Goal: Information Seeking & Learning: Check status

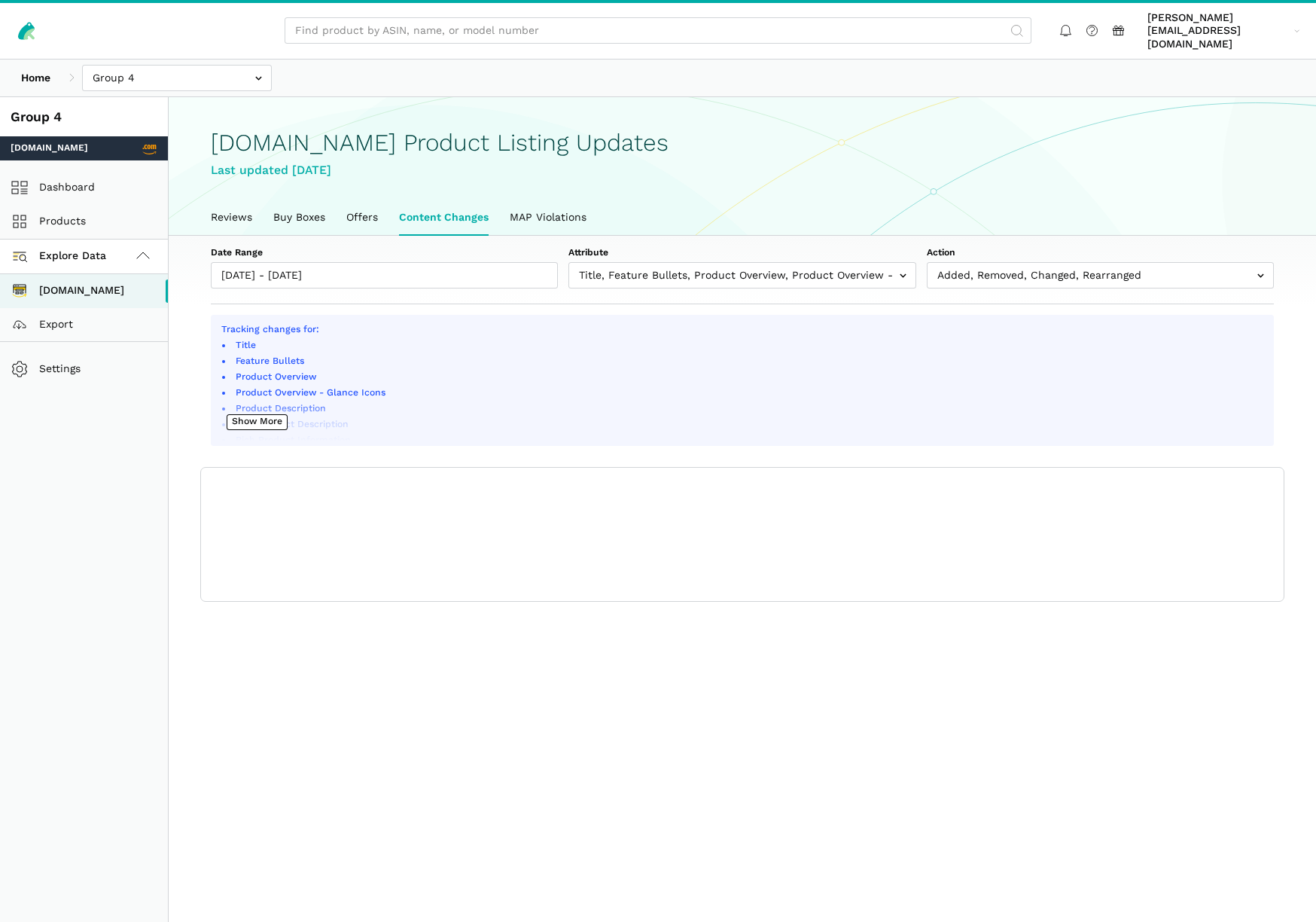
scroll to position [5, 0]
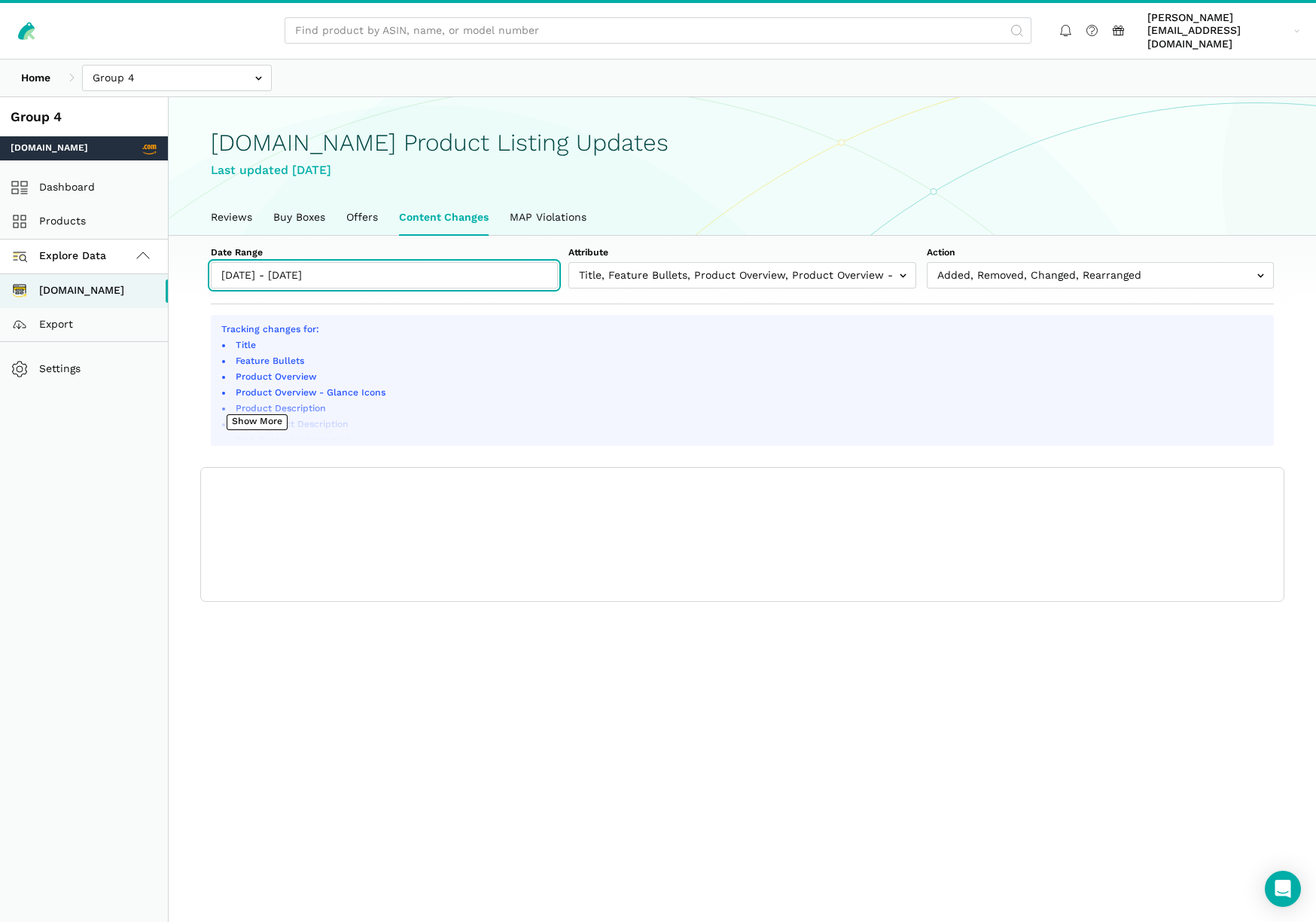
type input "[DATE]"
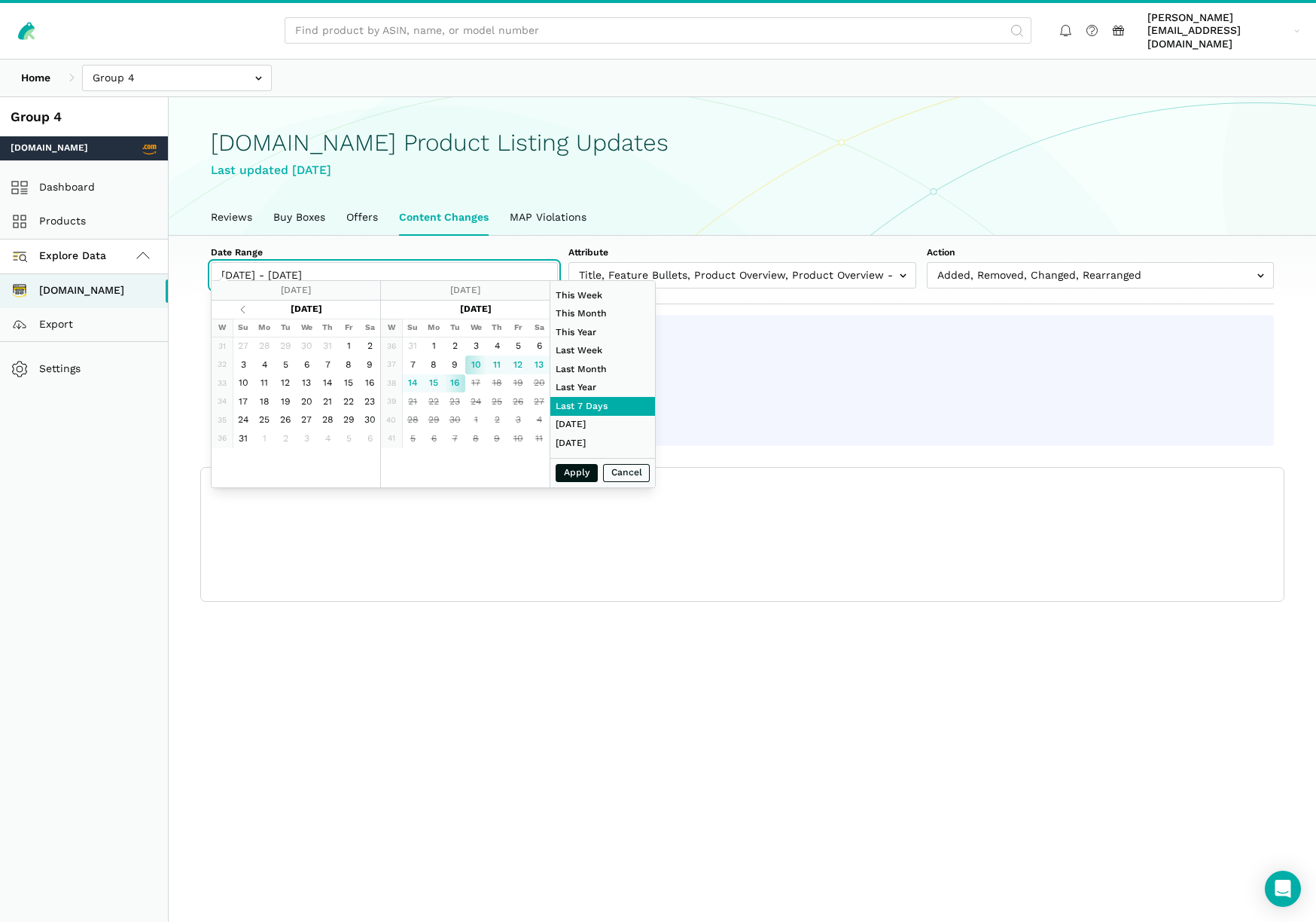
click at [248, 262] on input "[DATE] - [DATE]" at bounding box center [385, 275] width 347 height 27
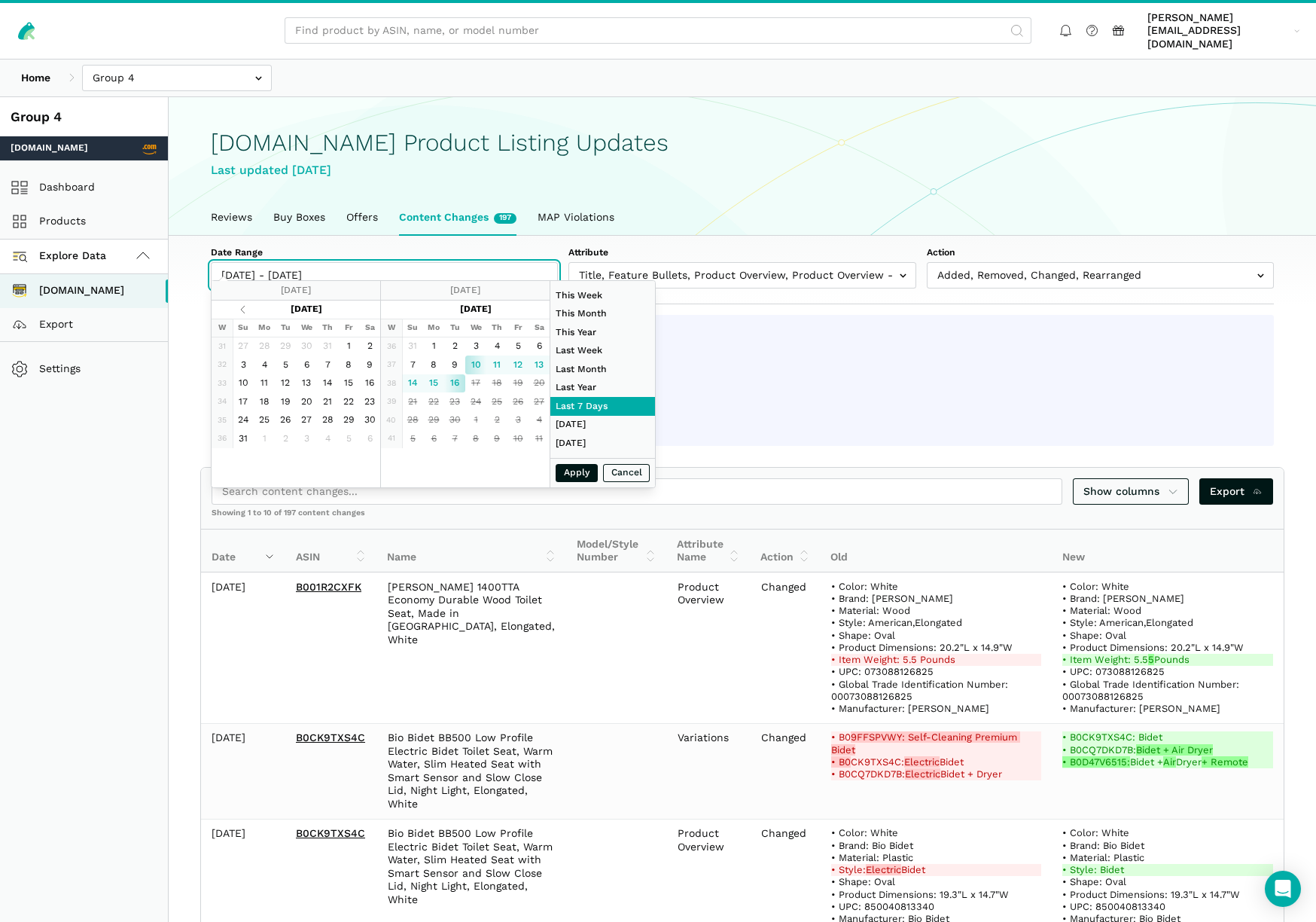
type input "[DATE] - [DATE]"
type input "[DATE]"
type input "[DATE] - [DATE]"
type input "[DATE]"
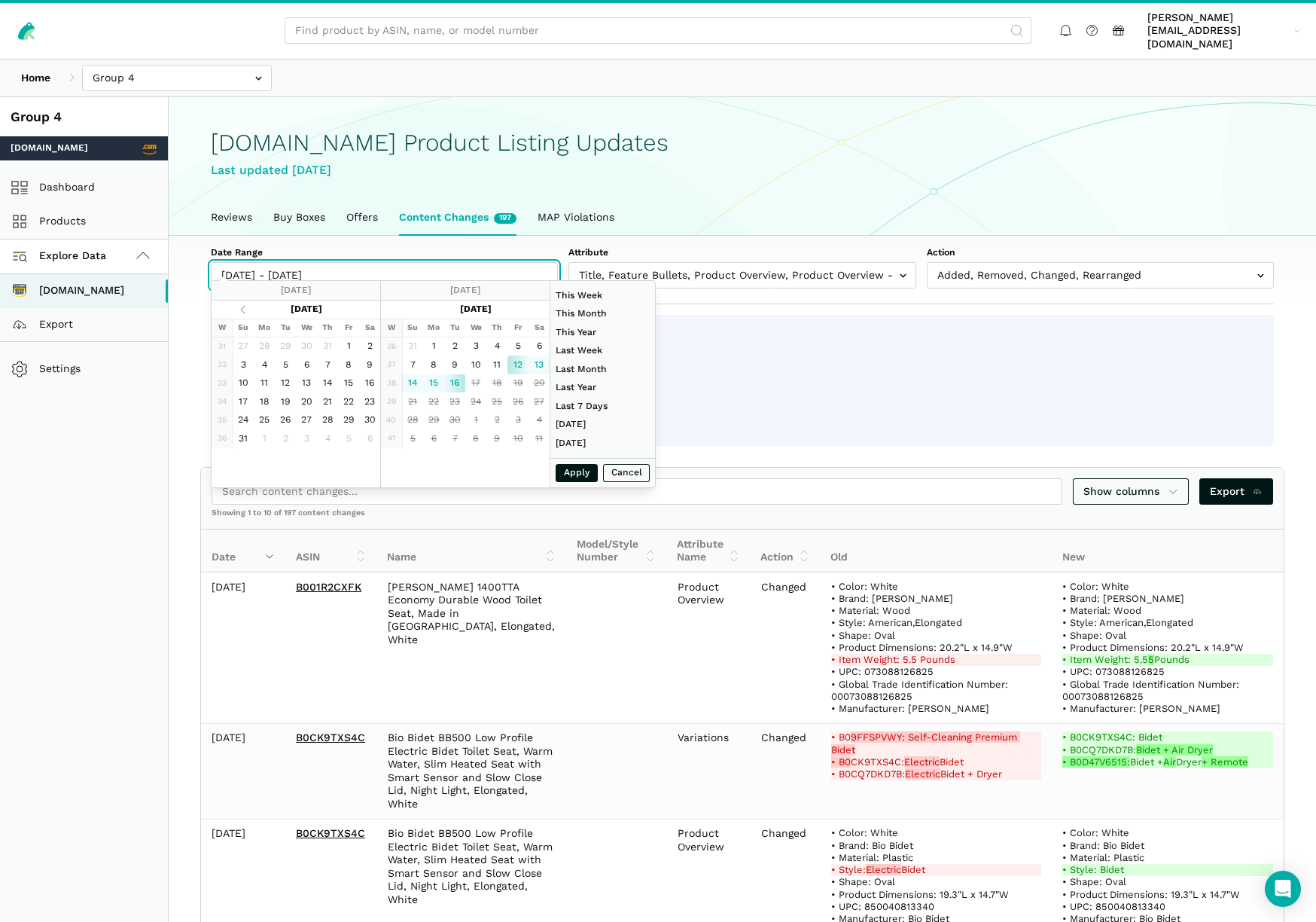
type input "[DATE]"
type input "[DATE] - [DATE]"
click at [580, 477] on button "Apply" at bounding box center [576, 473] width 42 height 19
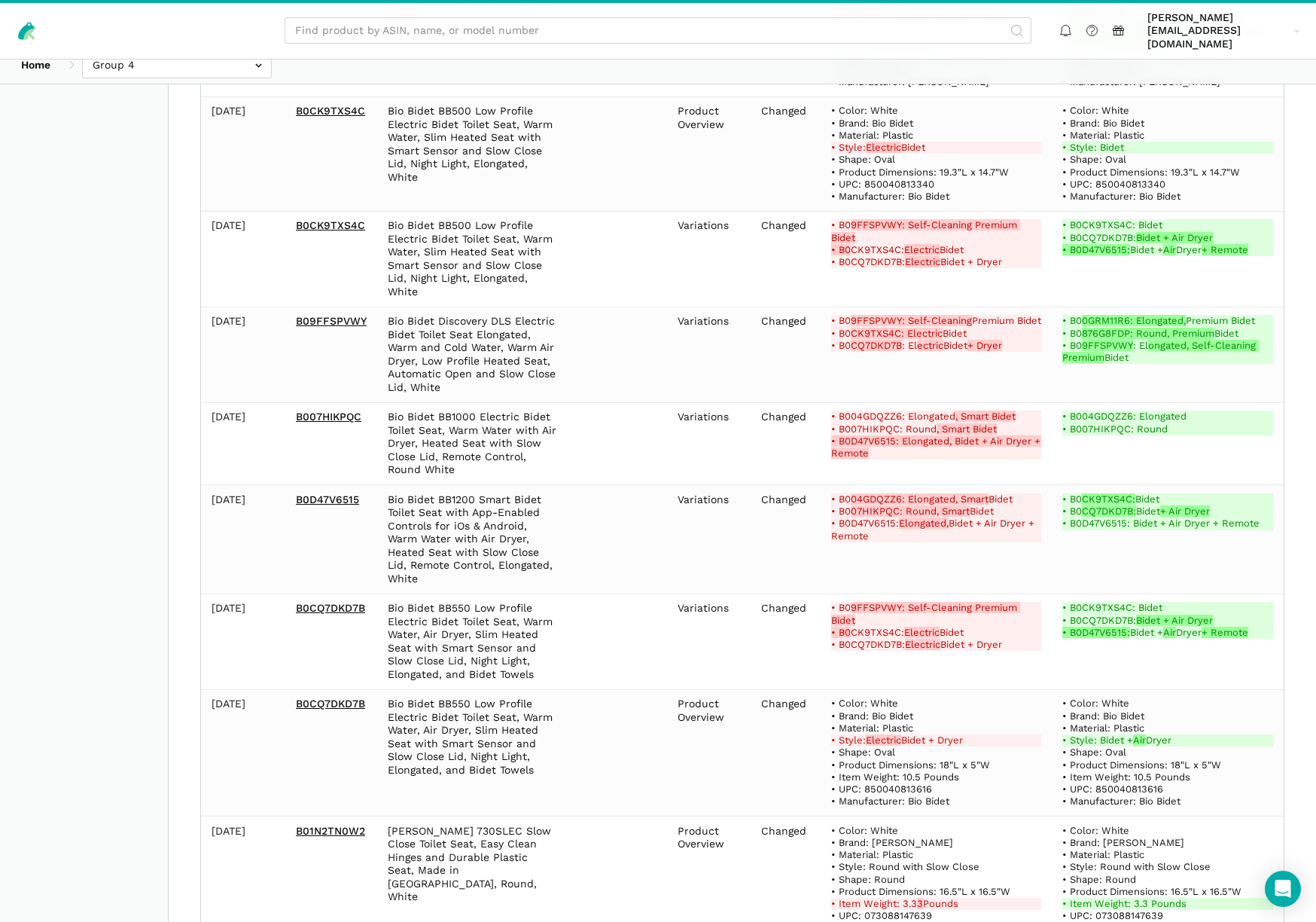
scroll to position [629, 0]
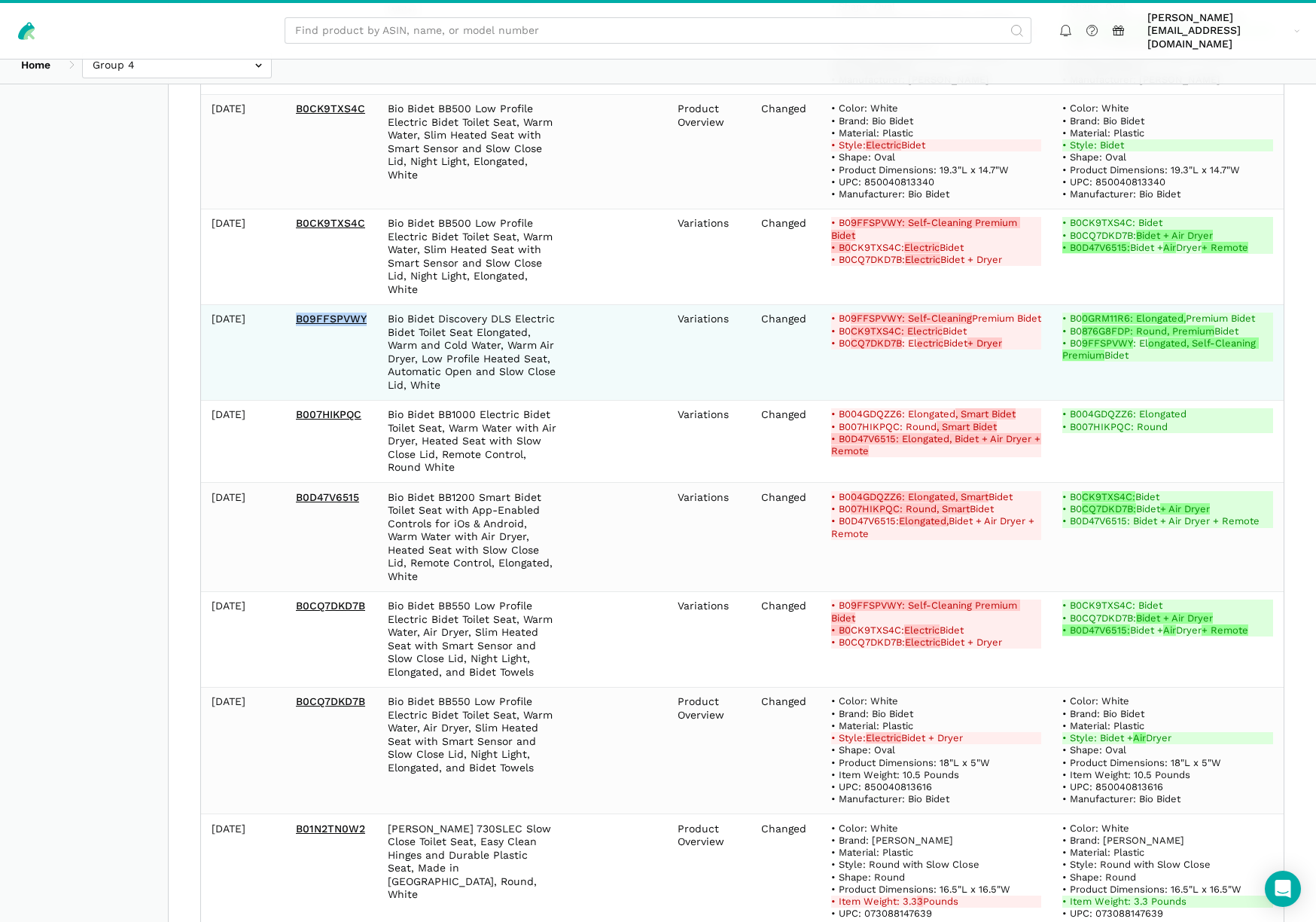
drag, startPoint x: 294, startPoint y: 304, endPoint x: 371, endPoint y: 309, distance: 77.2
click at [371, 309] on td "B09FFSPVWY" at bounding box center [331, 352] width 92 height 96
copy link "B09FFSPVWY"
click at [617, 360] on td at bounding box center [617, 352] width 100 height 96
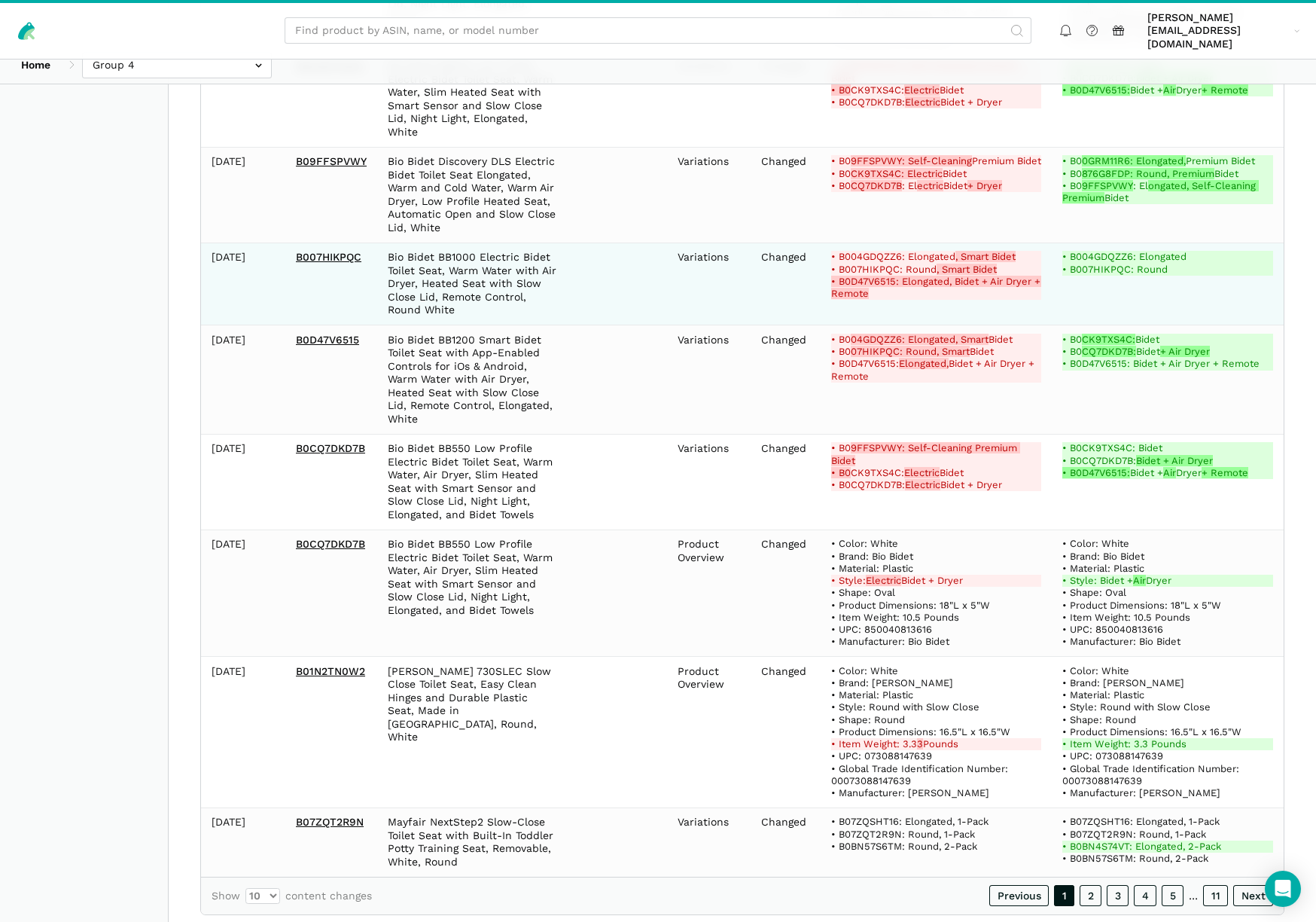
scroll to position [808, 0]
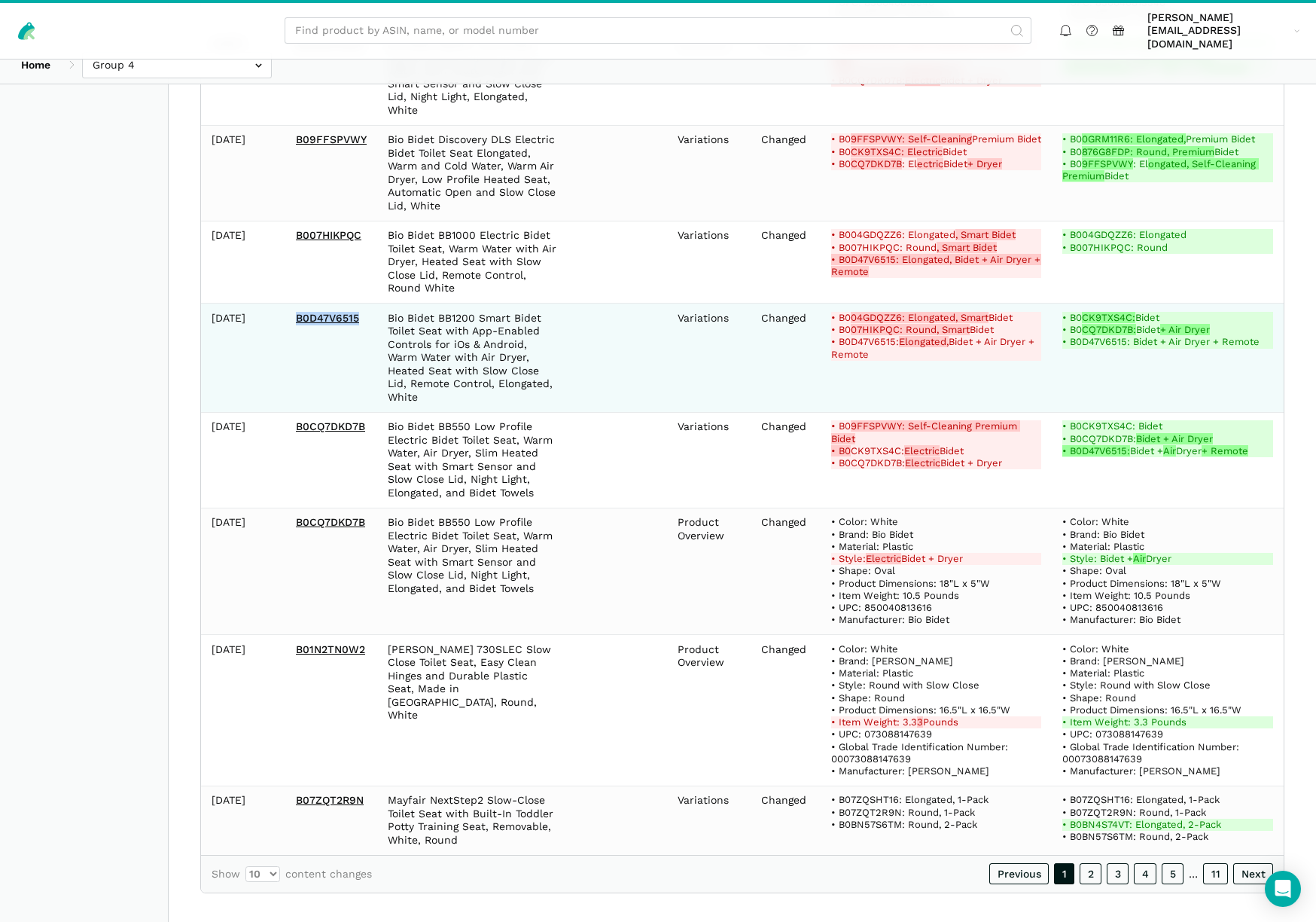
drag, startPoint x: 292, startPoint y: 301, endPoint x: 368, endPoint y: 311, distance: 76.7
click at [369, 311] on td "B0D47V6515" at bounding box center [331, 358] width 92 height 109
copy link "B0D47V6515"
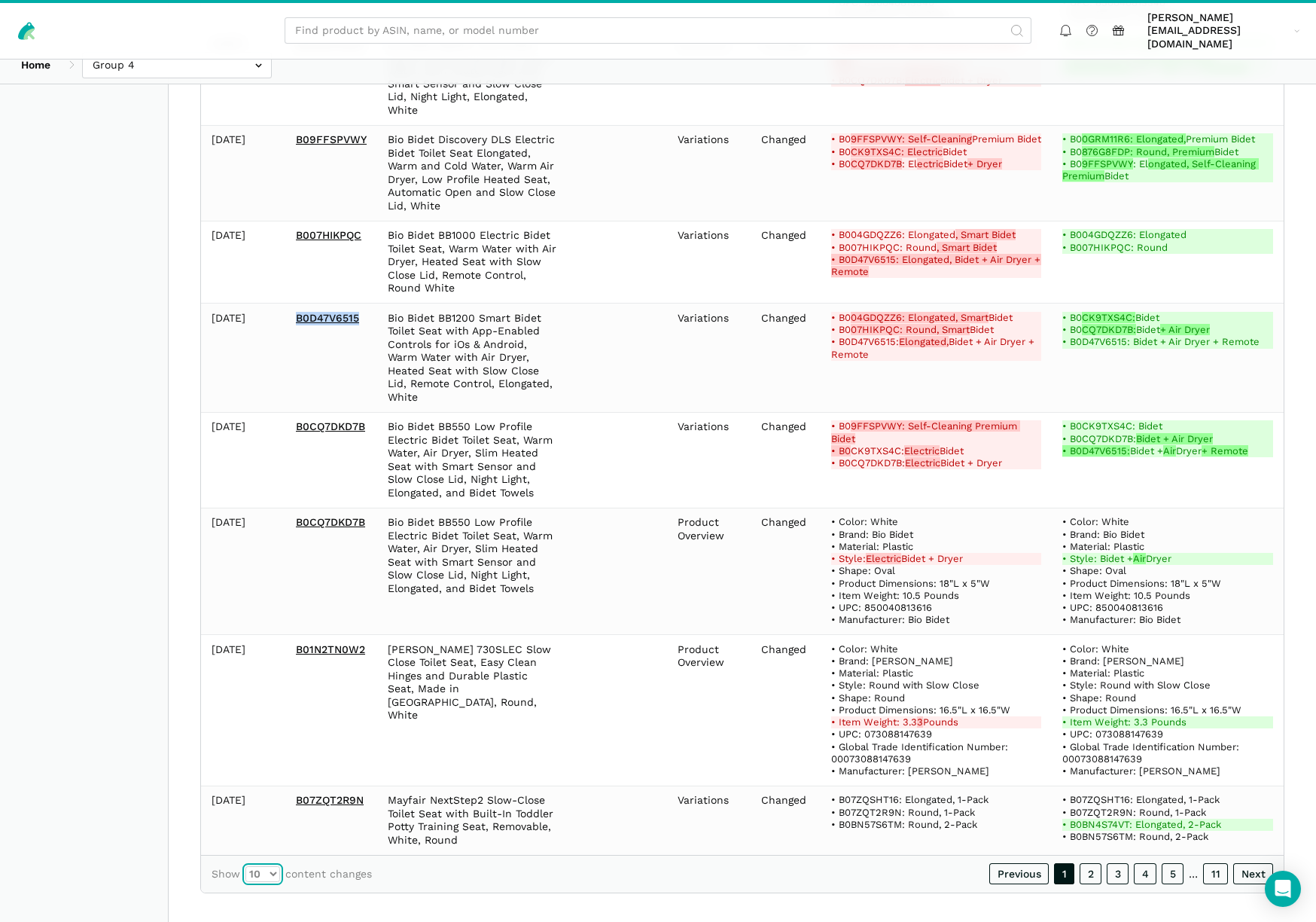
click at [275, 866] on select "10 25 50 100" at bounding box center [263, 873] width 35 height 16
select select "100"
click at [246, 866] on select "10 25 50 100" at bounding box center [263, 873] width 35 height 16
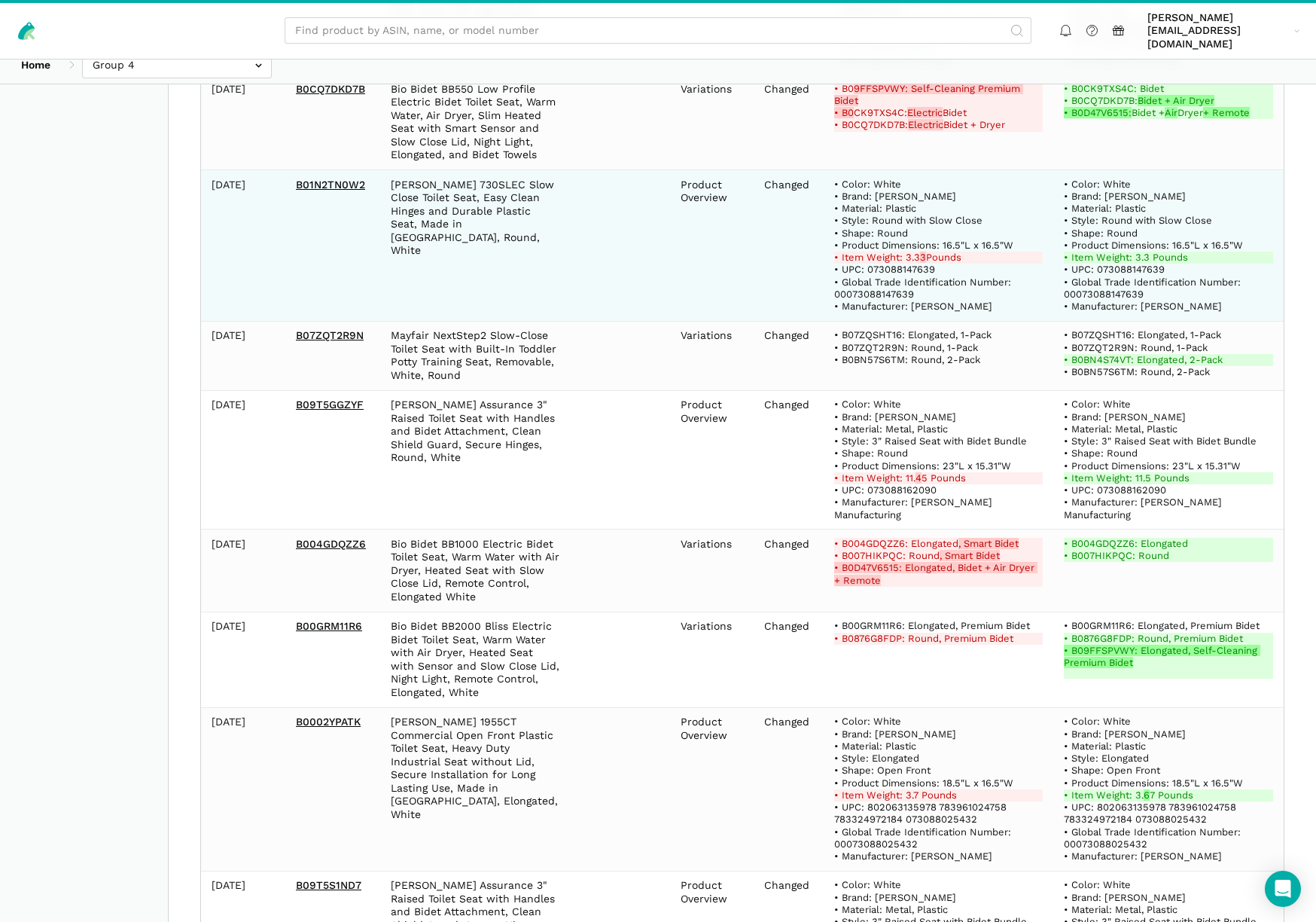
scroll to position [1278, 0]
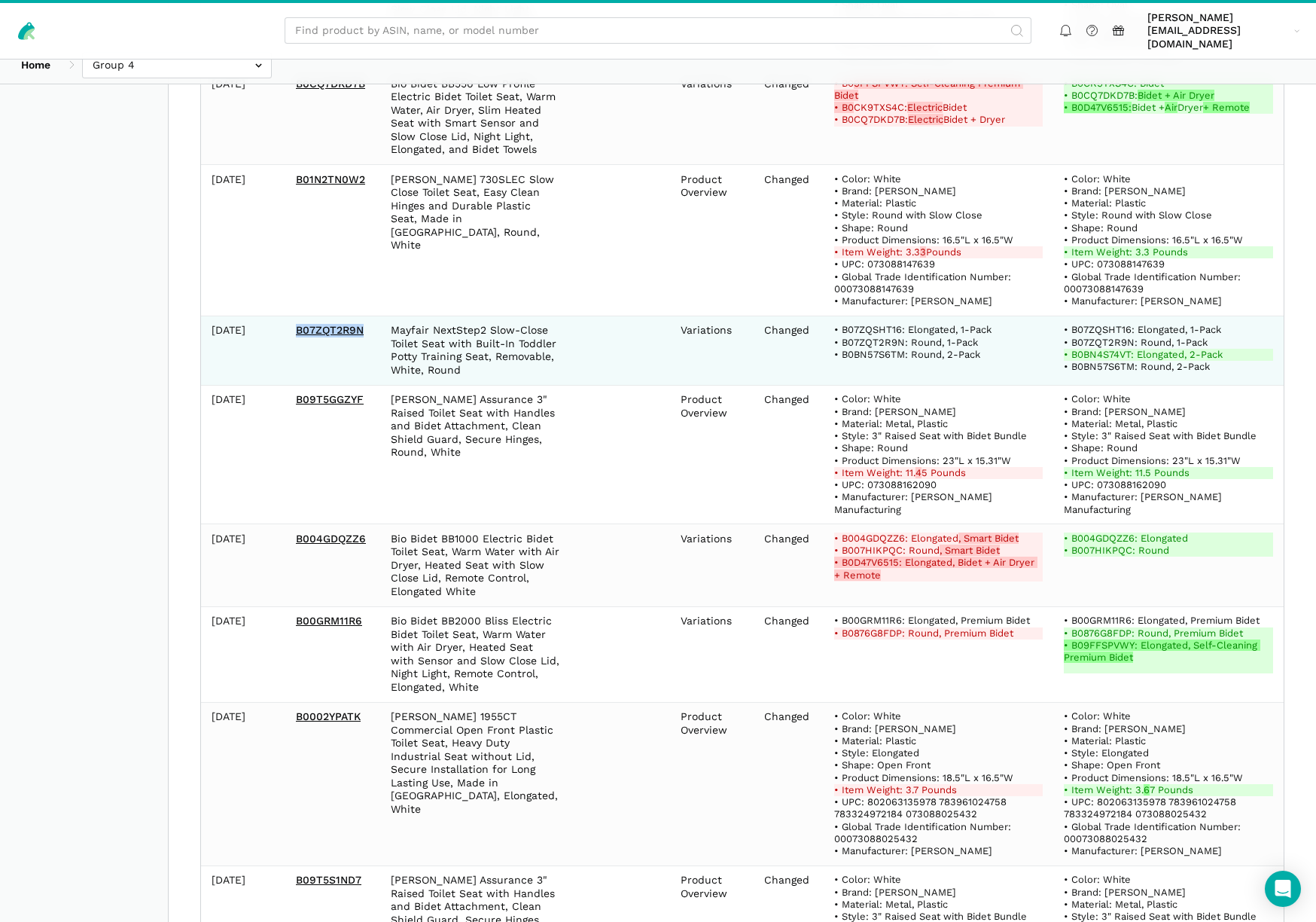
drag, startPoint x: 287, startPoint y: 313, endPoint x: 366, endPoint y: 319, distance: 79.2
click at [366, 319] on td "B07ZQT2R9N" at bounding box center [332, 350] width 95 height 69
copy link "B07ZQT2R9N"
click at [626, 346] on td at bounding box center [620, 350] width 100 height 69
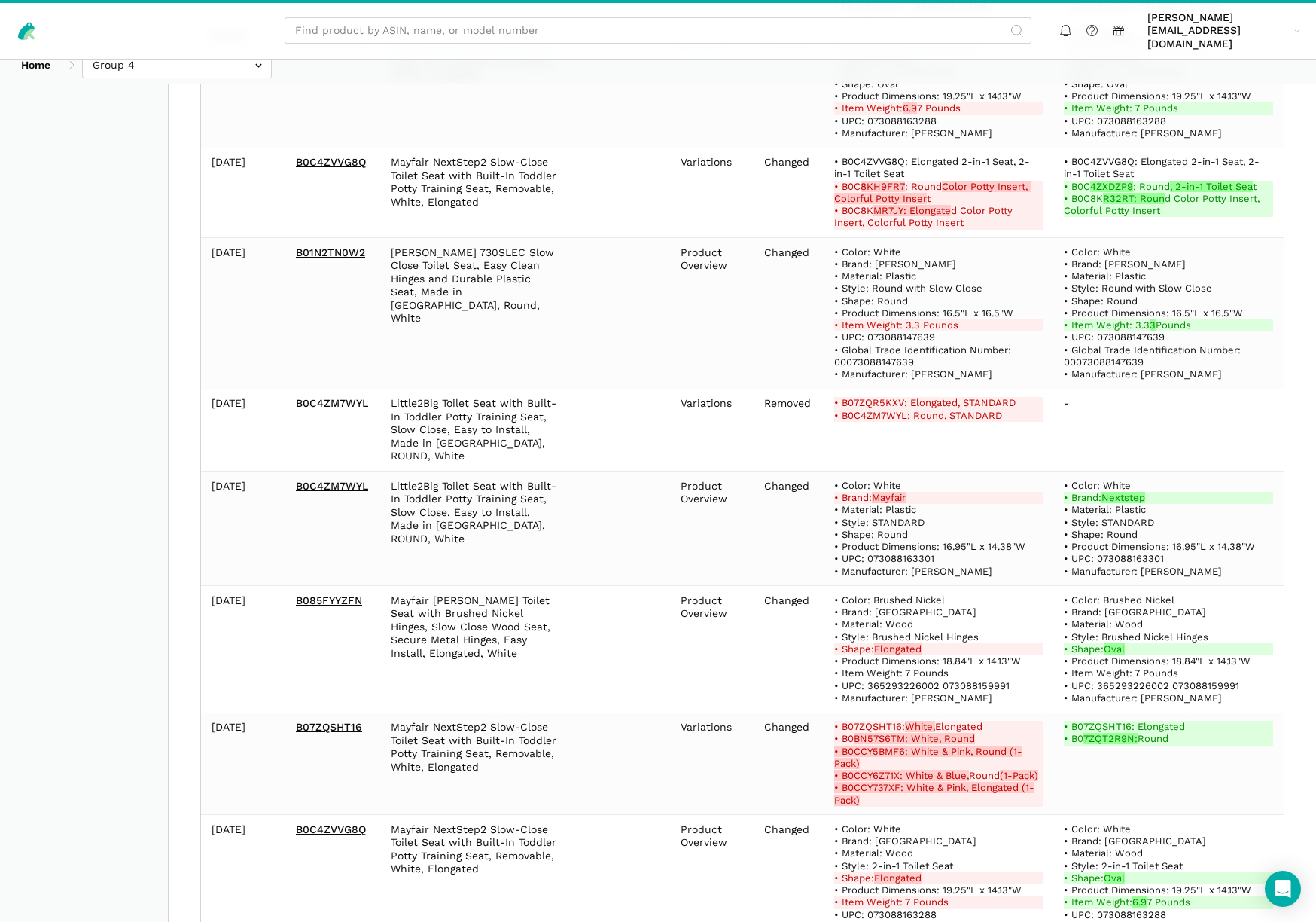
scroll to position [9510, 0]
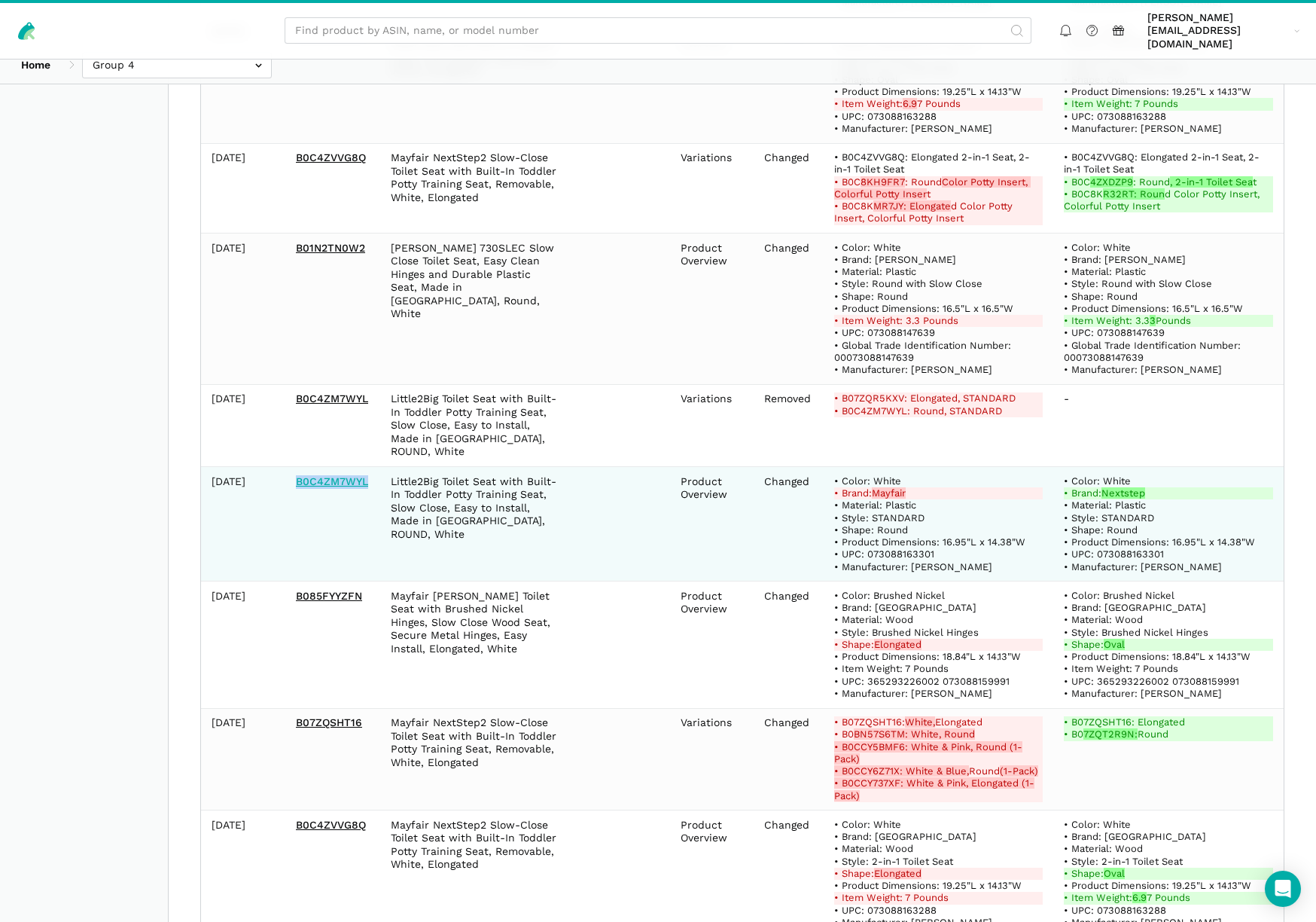
drag, startPoint x: 290, startPoint y: 329, endPoint x: 367, endPoint y: 334, distance: 77.2
click at [367, 467] on td "B0C4ZM7WYL" at bounding box center [332, 524] width 95 height 115
copy link "B0C4ZM7WYL"
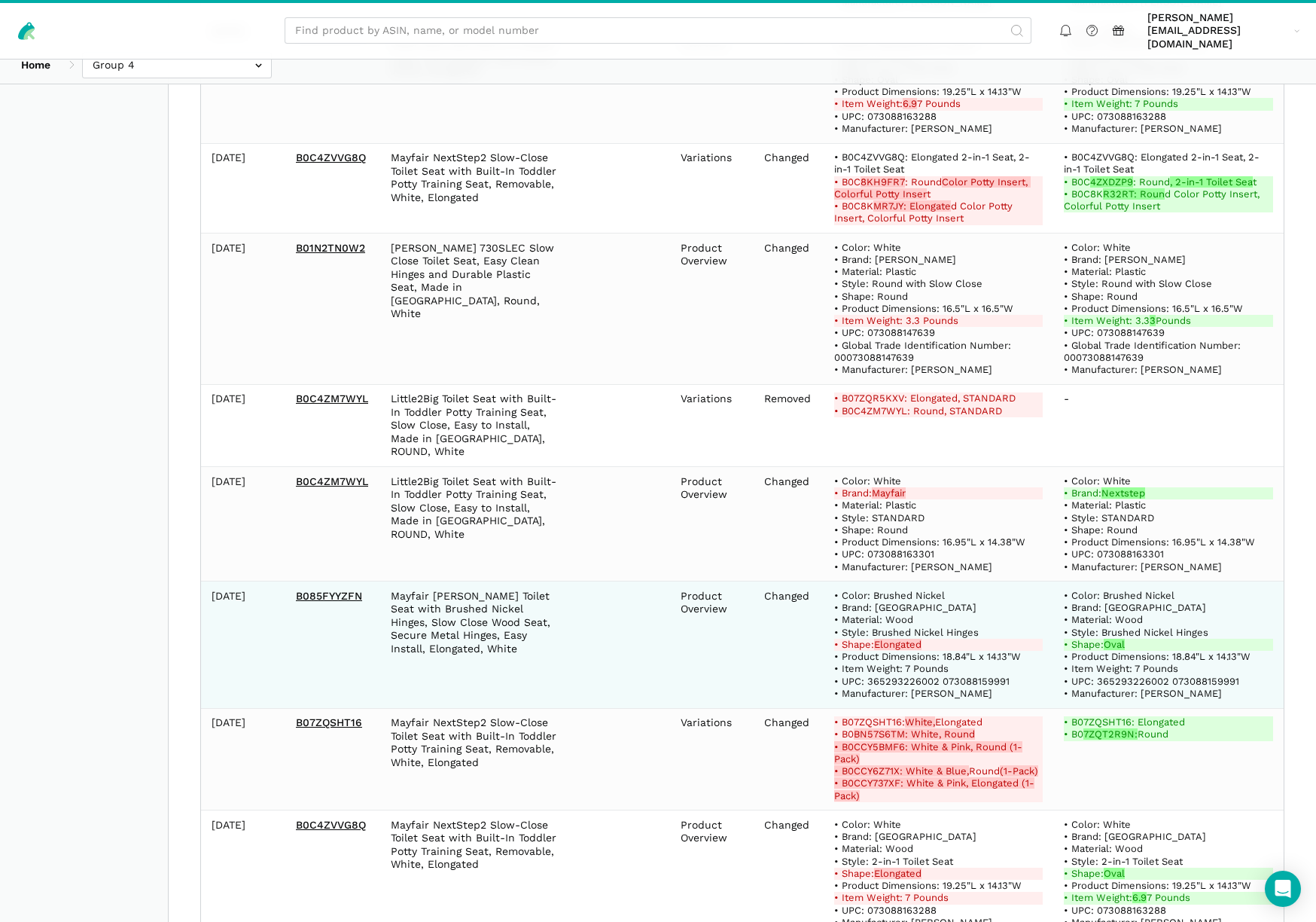
click at [625, 581] on td at bounding box center [620, 644] width 100 height 127
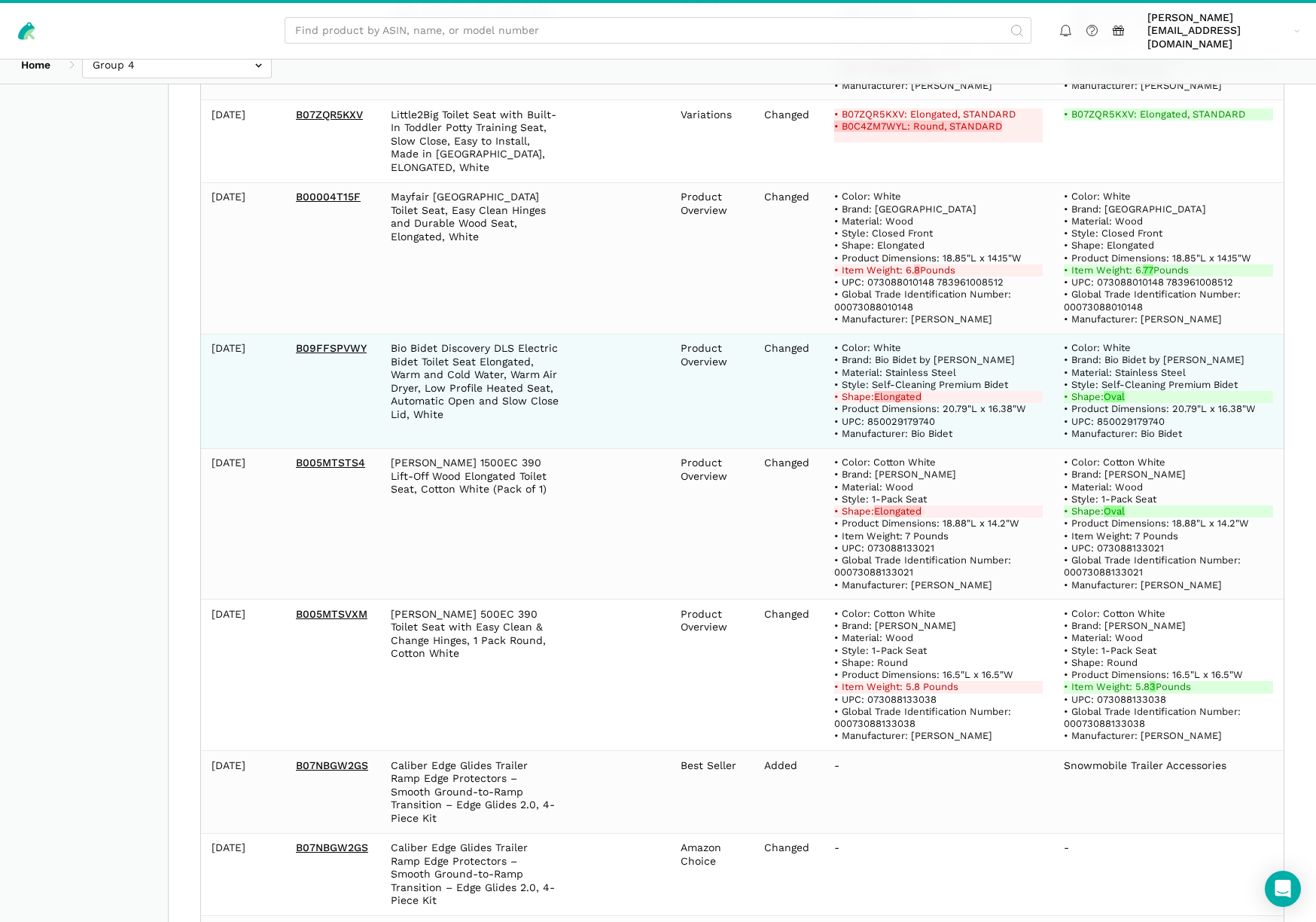
scroll to position [11549, 0]
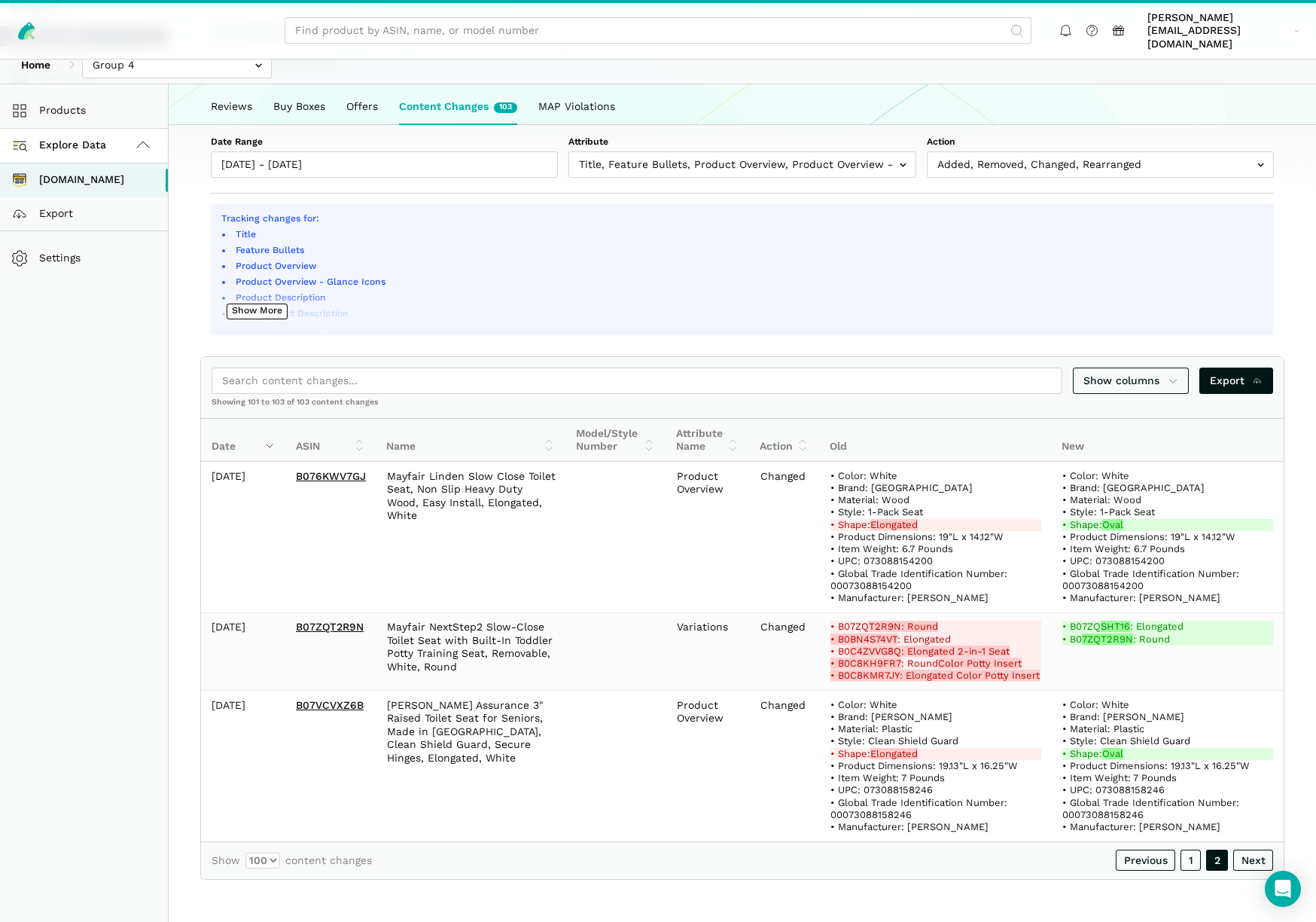
scroll to position [97, 0]
